Goal: Find specific page/section: Find specific page/section

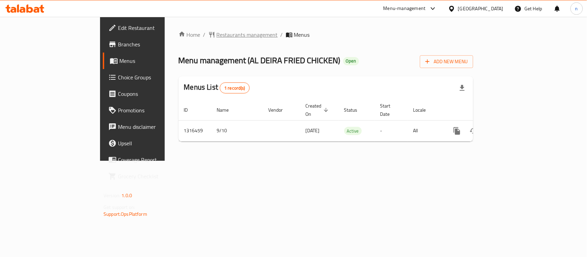
click at [217, 35] on span "Restaurants management" at bounding box center [247, 35] width 61 height 8
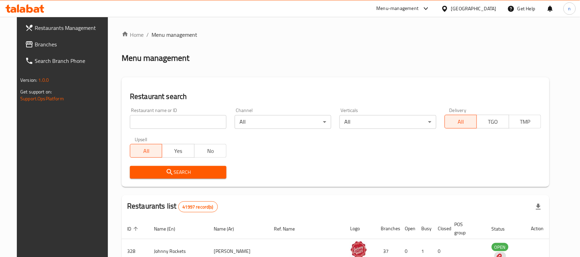
click at [454, 12] on div "[GEOGRAPHIC_DATA]" at bounding box center [473, 9] width 45 height 8
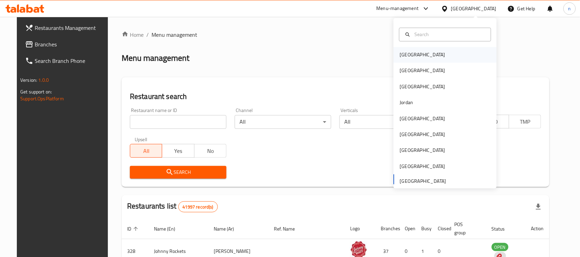
click at [402, 55] on div "[GEOGRAPHIC_DATA]" at bounding box center [422, 55] width 45 height 8
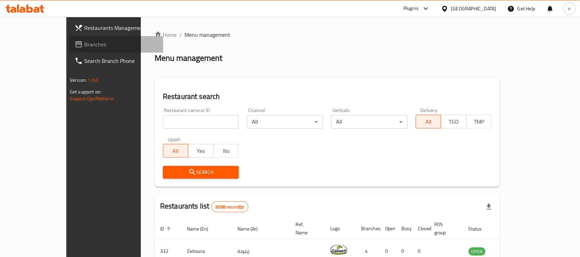
click at [84, 45] on span "Branches" at bounding box center [121, 44] width 74 height 8
